Goal: Task Accomplishment & Management: Use online tool/utility

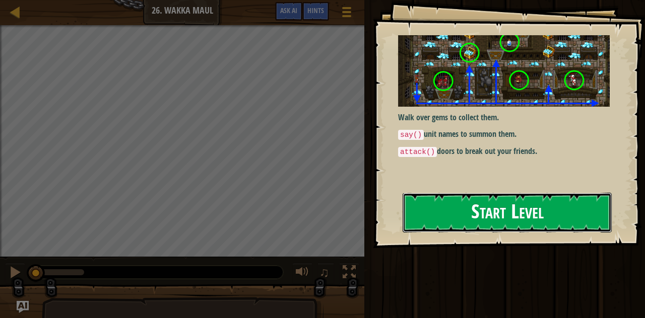
click at [534, 209] on button "Start Level" at bounding box center [507, 213] width 209 height 40
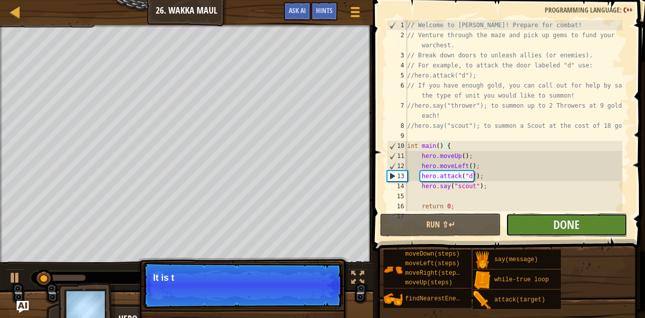
click at [536, 222] on button "Done" at bounding box center [566, 225] width 121 height 23
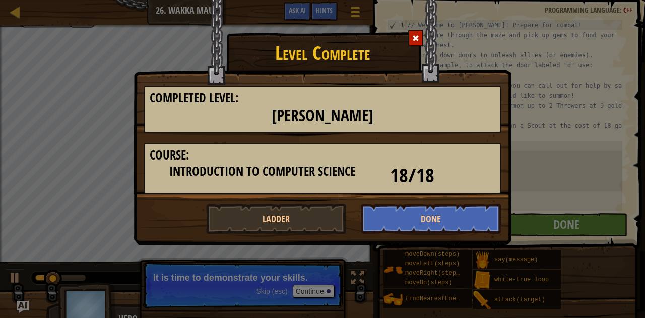
click at [413, 43] on div at bounding box center [415, 38] width 15 height 17
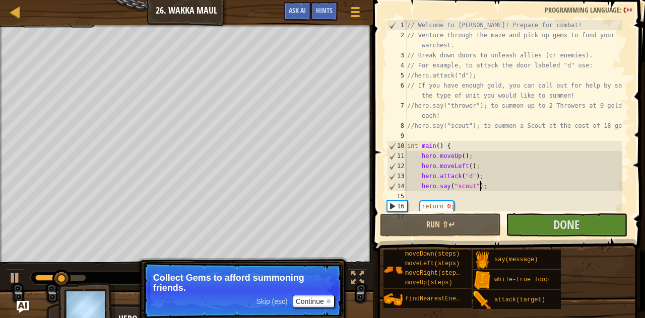
click at [483, 191] on div "// Welcome to [PERSON_NAME]! Prepare for combat! // Venture through the maze an…" at bounding box center [513, 126] width 217 height 212
type textarea "hero.say("scout");"
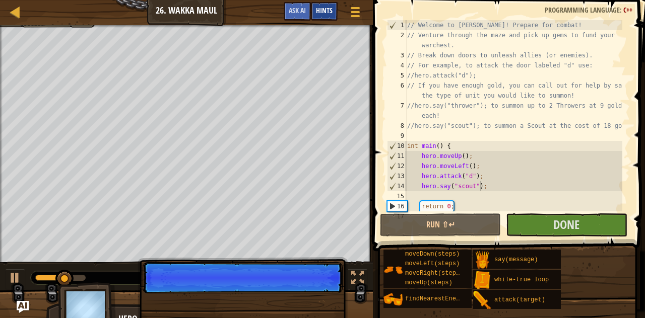
click at [319, 12] on span "Hints" at bounding box center [324, 11] width 17 height 10
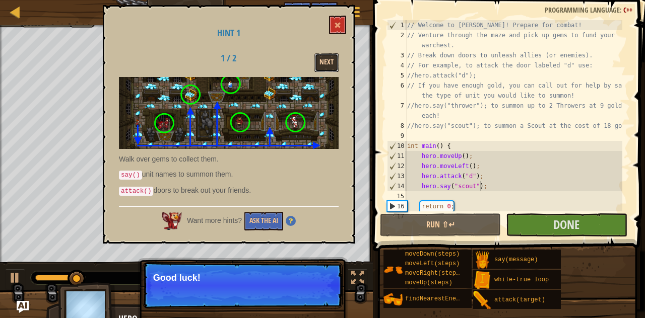
click at [321, 59] on button "Next" at bounding box center [326, 62] width 24 height 19
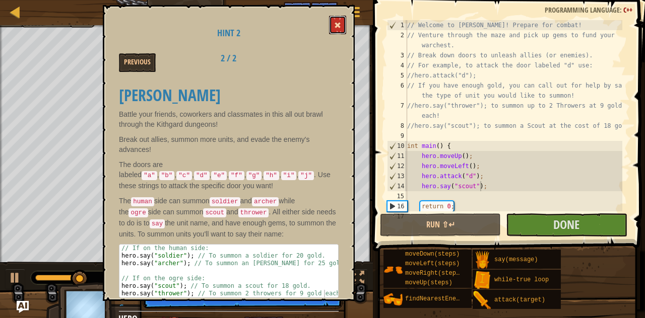
click at [342, 20] on button at bounding box center [337, 25] width 17 height 19
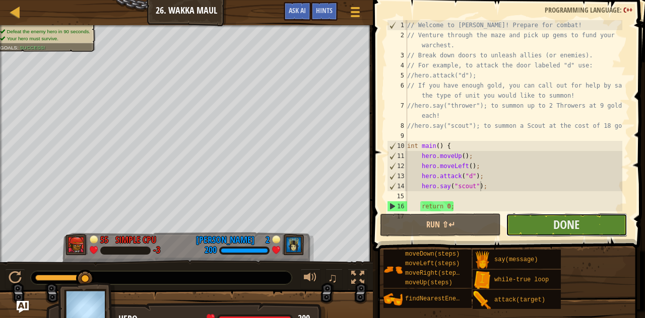
click at [603, 219] on button "Done" at bounding box center [566, 225] width 121 height 23
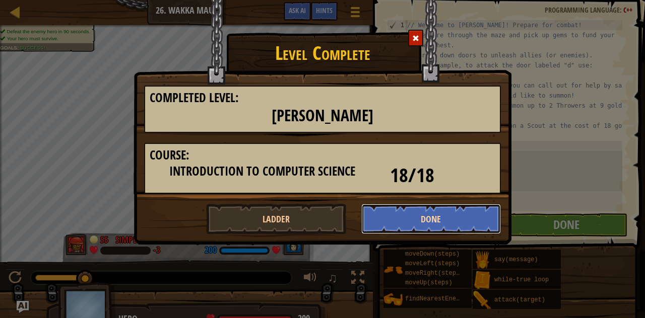
click at [474, 228] on button "Done" at bounding box center [431, 219] width 140 height 30
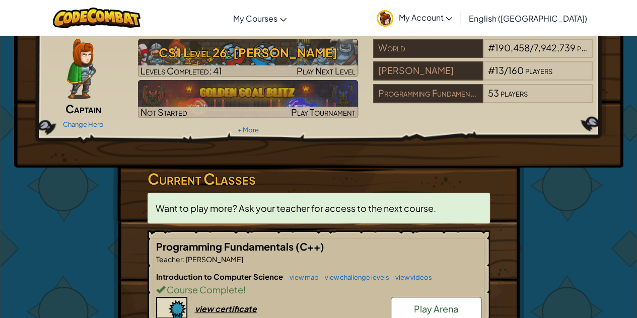
scroll to position [10, 0]
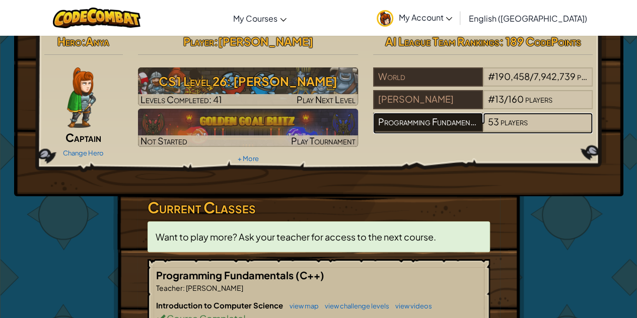
click at [412, 132] on div "Programming Fundamentals" at bounding box center [428, 122] width 110 height 19
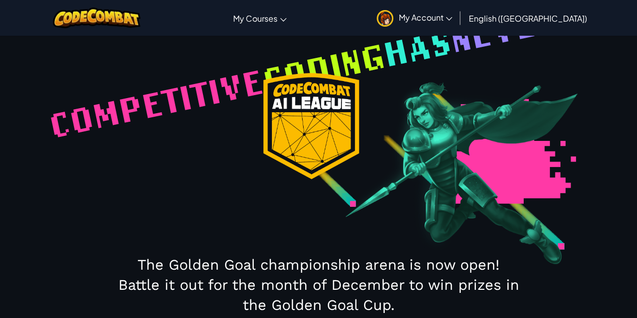
select select "68a616bbff3d5c9263e8f124"
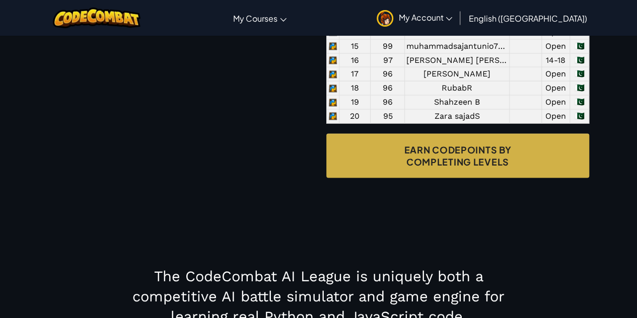
scroll to position [954, 0]
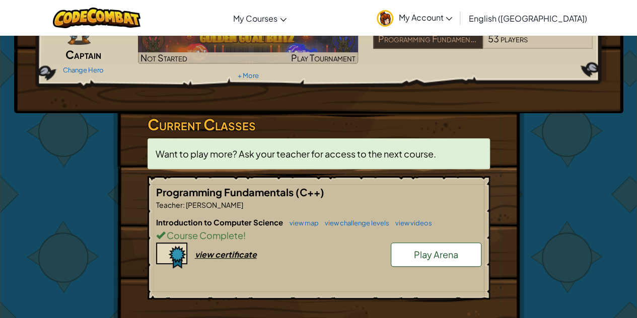
scroll to position [94, 0]
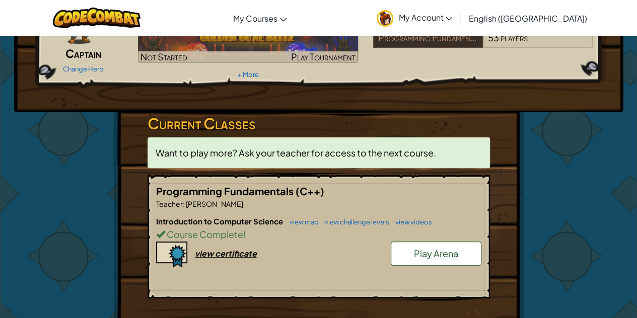
click at [429, 251] on span "Play Arena" at bounding box center [436, 254] width 44 height 12
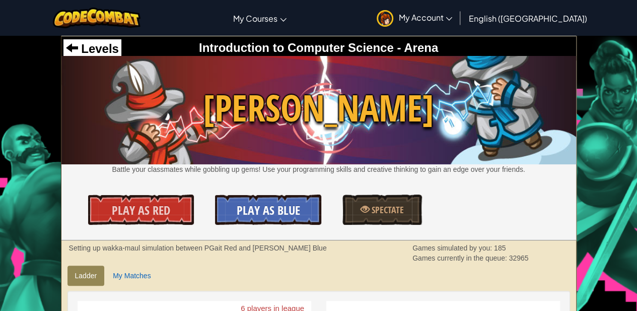
click at [287, 200] on link "Play As Blue" at bounding box center [268, 210] width 106 height 30
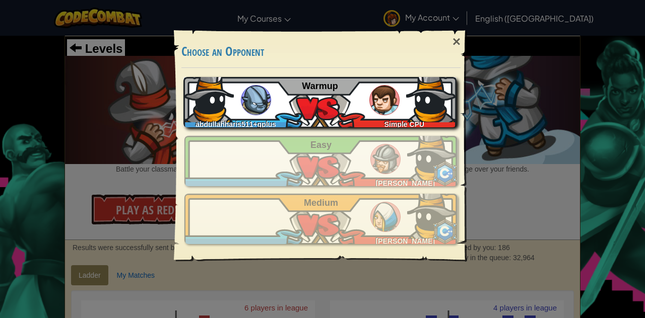
click at [321, 107] on div "abdullahharis511+gplus Simple CPU Warmup" at bounding box center [319, 102] width 273 height 50
